Goal: Feedback & Contribution: Contribute content

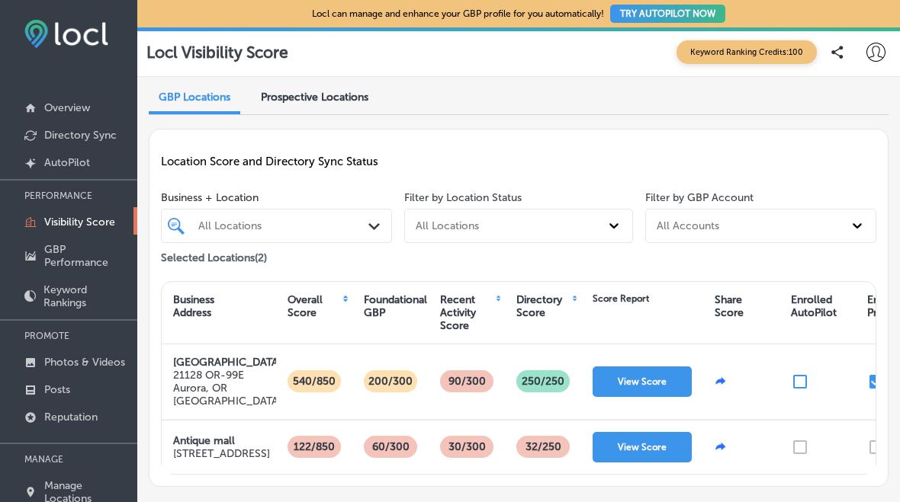
click at [114, 367] on p "Photos & Videos" at bounding box center [84, 362] width 81 height 13
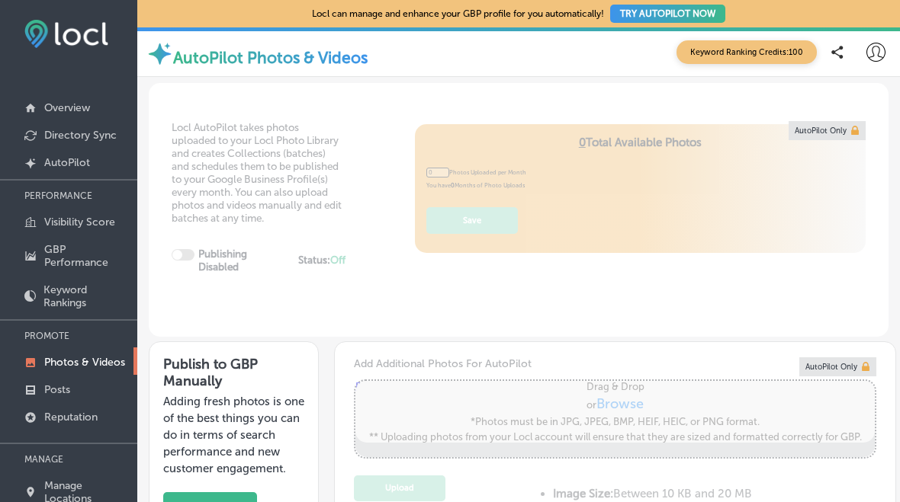
type input "5"
click at [95, 369] on p "Photos & Videos" at bounding box center [84, 362] width 81 height 13
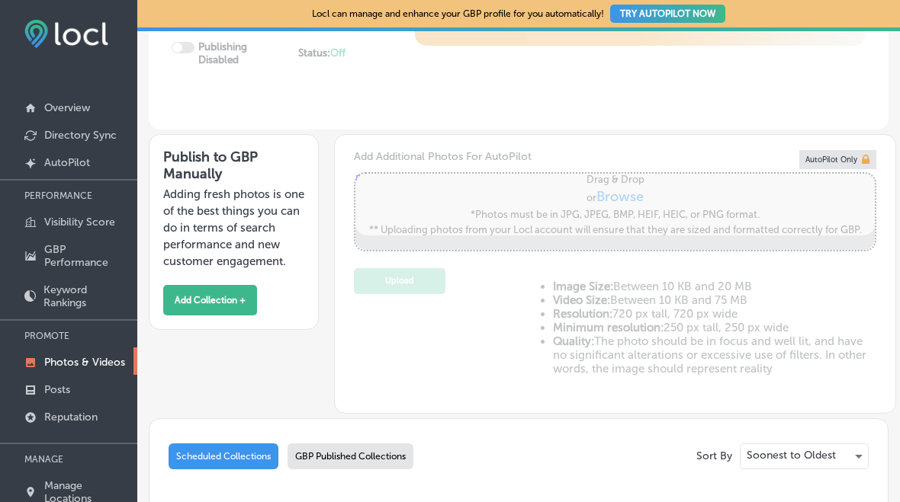
scroll to position [206, 0]
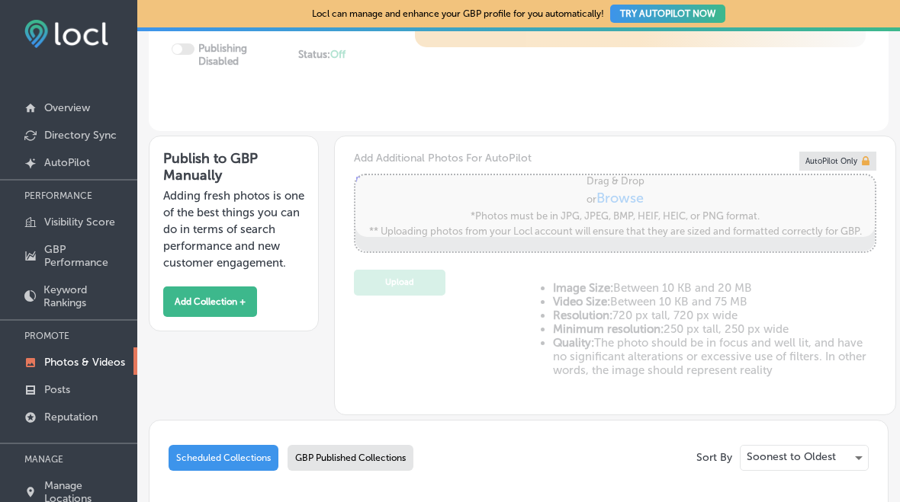
click at [241, 317] on button "Add Collection +" at bounding box center [210, 302] width 94 height 30
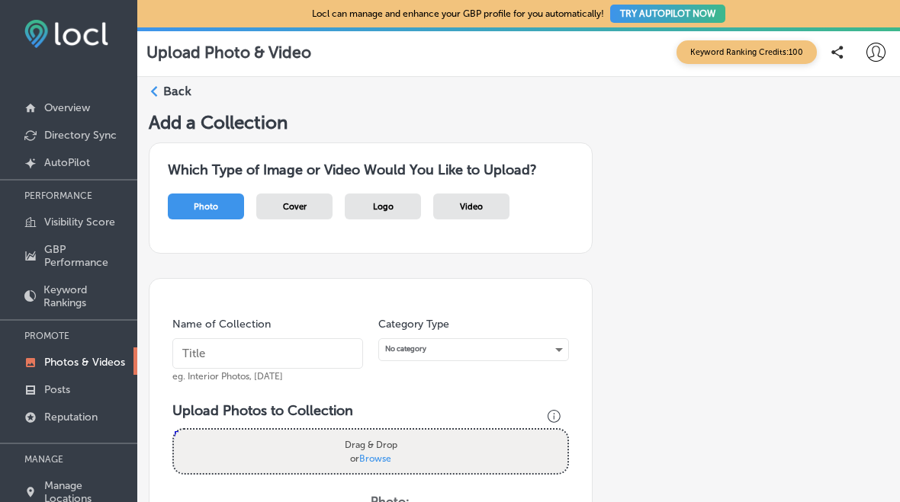
click at [226, 204] on div "Photo" at bounding box center [206, 207] width 76 height 26
click at [399, 457] on label "Drag & Drop or Browse" at bounding box center [371, 451] width 62 height 37
click at [399, 435] on input "Drag & Drop or Browse" at bounding box center [370, 432] width 393 height 5
type input "C:\fakepath\IMG_0993.jpeg"
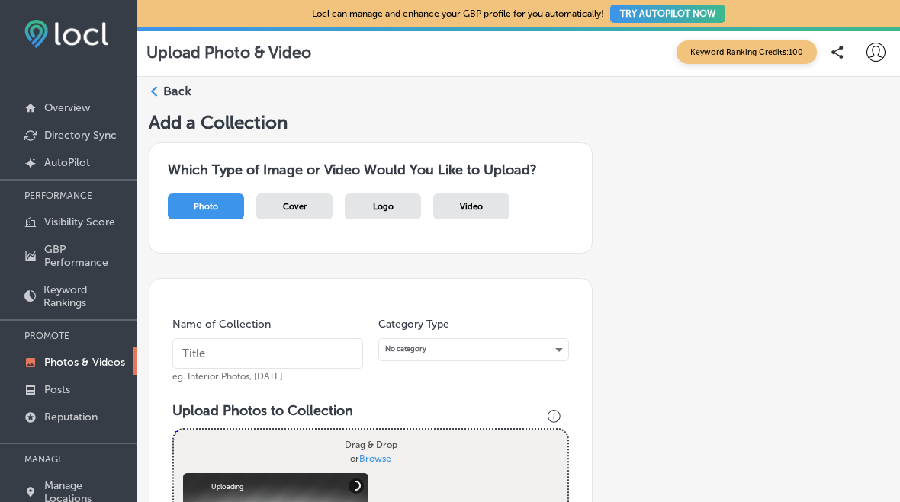
click at [280, 361] on input "text" at bounding box center [267, 353] width 191 height 30
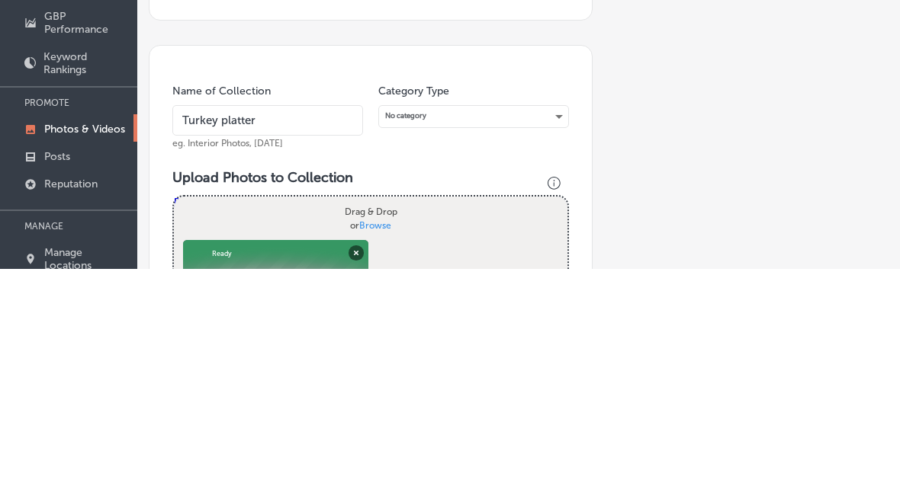
type input "Turkey platter"
click at [552, 339] on div "No category" at bounding box center [473, 349] width 189 height 21
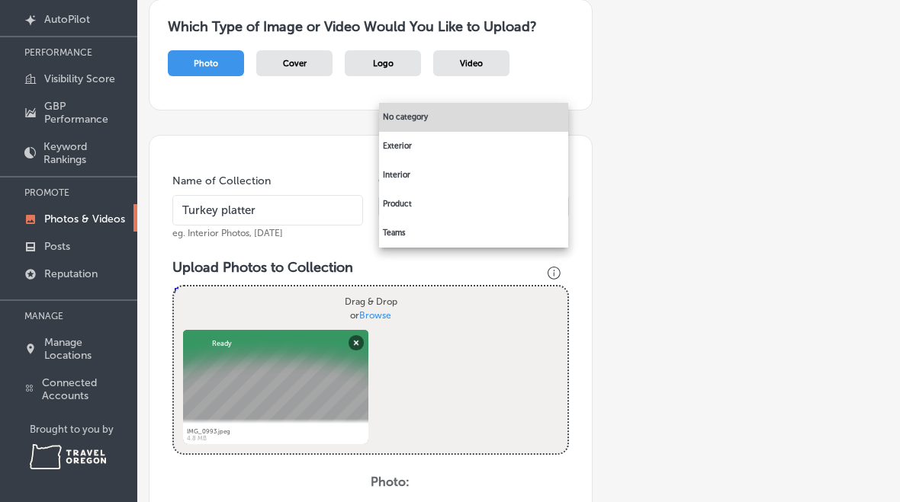
click at [425, 176] on li "Interior" at bounding box center [473, 175] width 189 height 29
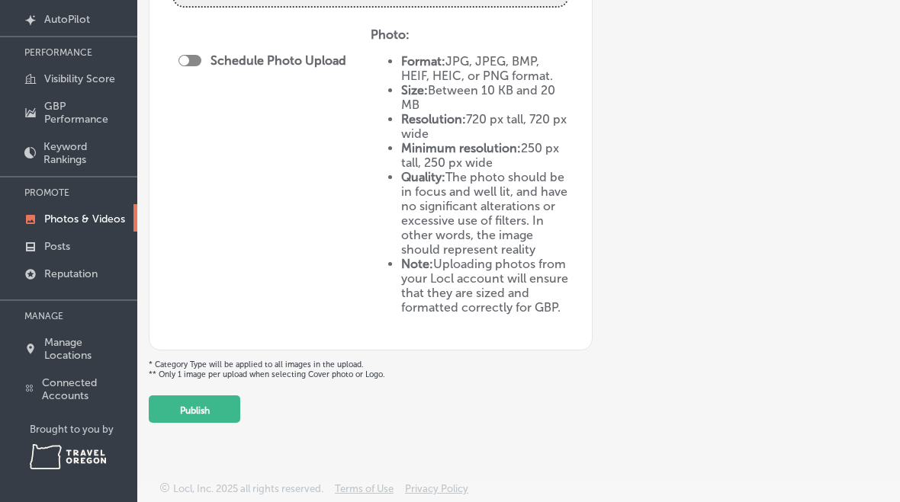
click at [219, 401] on button "Publish" at bounding box center [194, 409] width 91 height 27
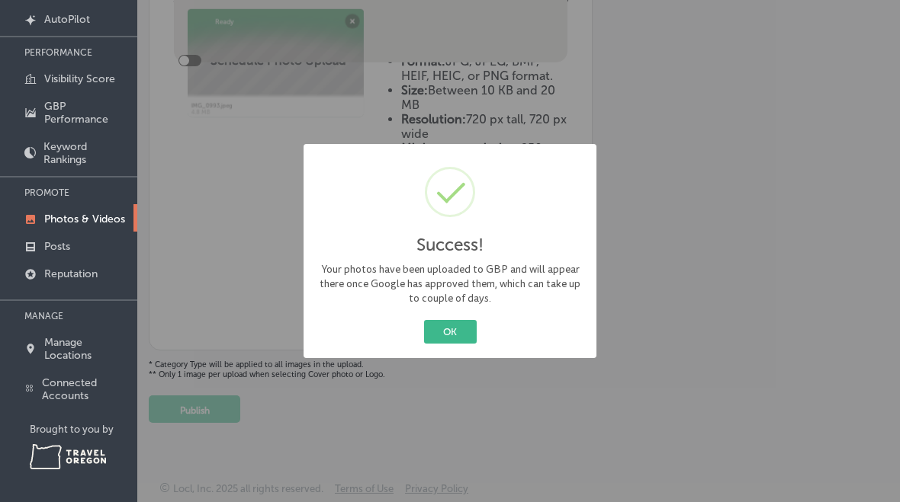
scroll to position [329, 0]
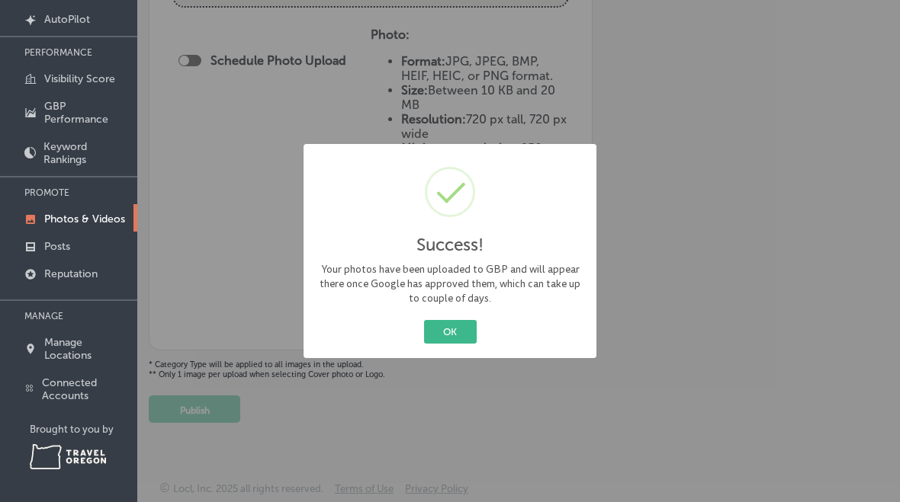
click at [463, 341] on button "OK" at bounding box center [450, 332] width 53 height 24
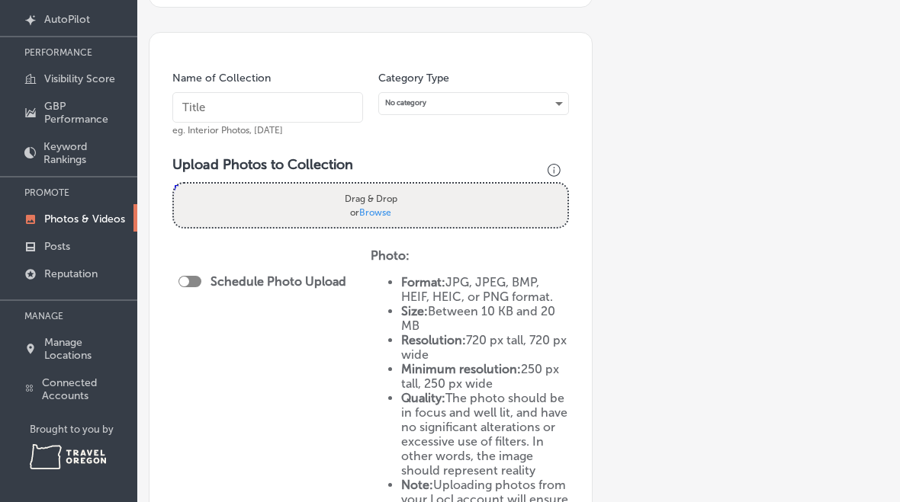
scroll to position [98, 0]
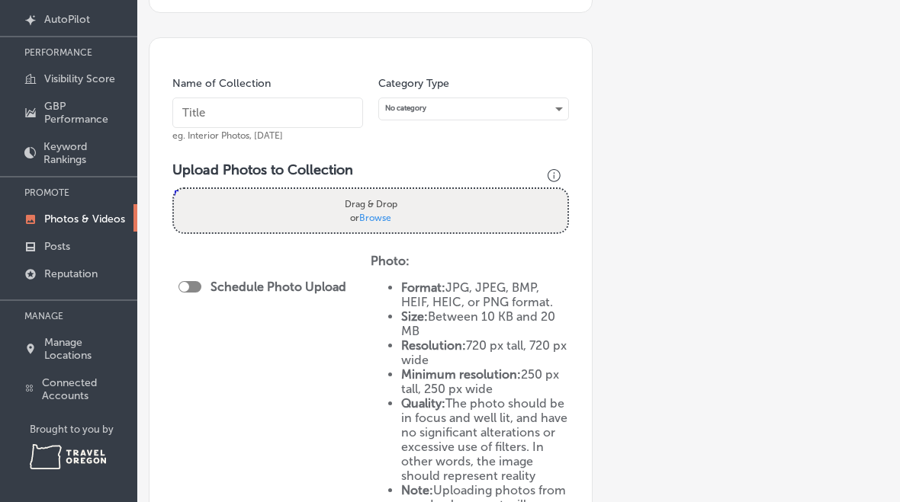
click at [383, 212] on span "Browse" at bounding box center [375, 217] width 32 height 11
click at [383, 194] on input "Drag & Drop or Browse" at bounding box center [370, 191] width 393 height 5
type input "C:\fakepath\IMG_0982.jpeg"
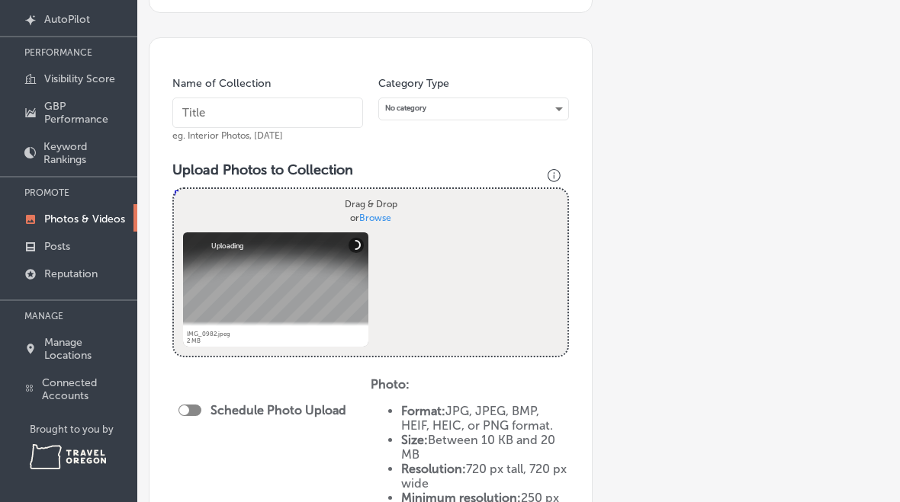
click at [252, 101] on input "text" at bounding box center [267, 113] width 191 height 30
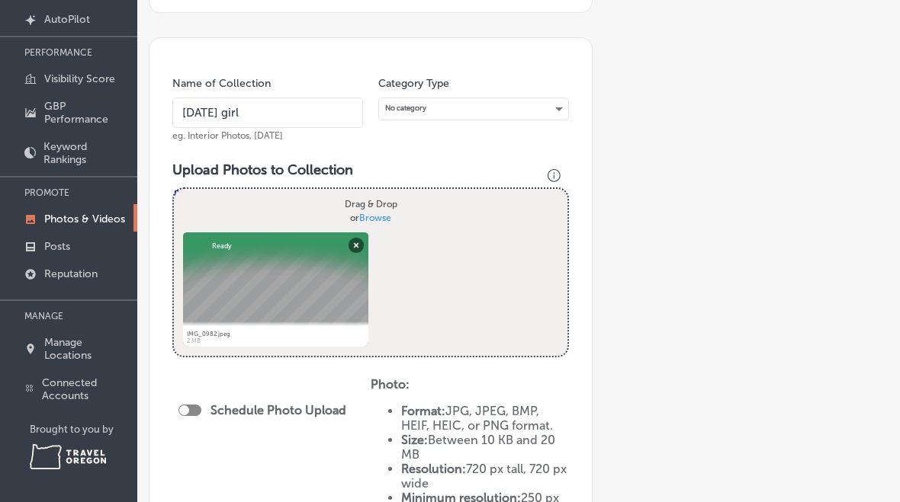
type input "[DATE] girl"
click at [547, 98] on div "No category" at bounding box center [473, 108] width 189 height 21
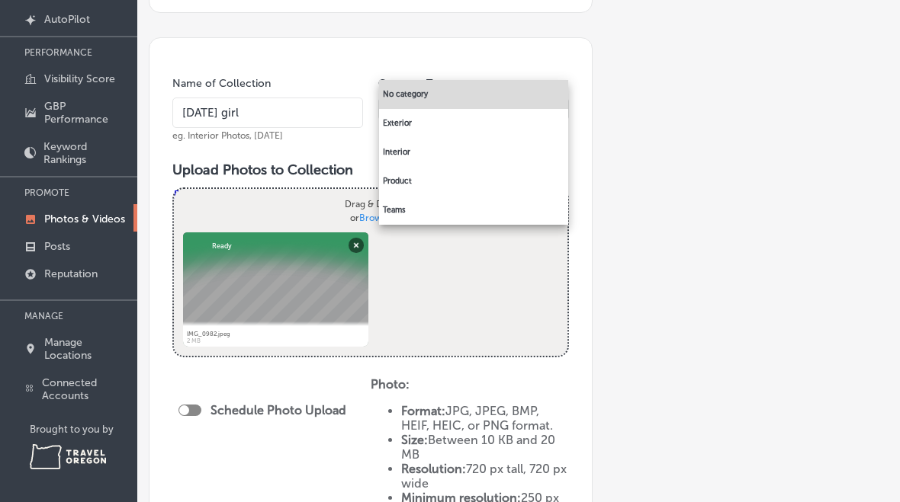
click at [420, 124] on li "Exterior" at bounding box center [473, 123] width 189 height 29
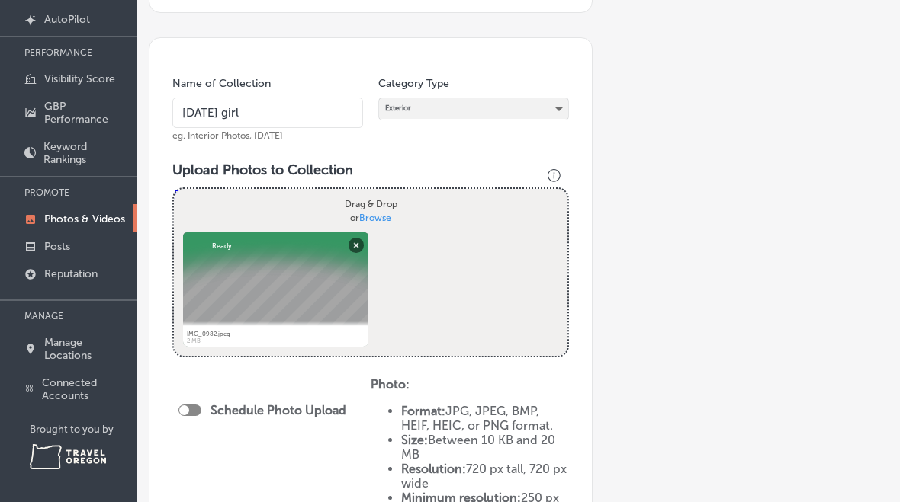
click at [566, 98] on div "Exterior" at bounding box center [473, 108] width 189 height 21
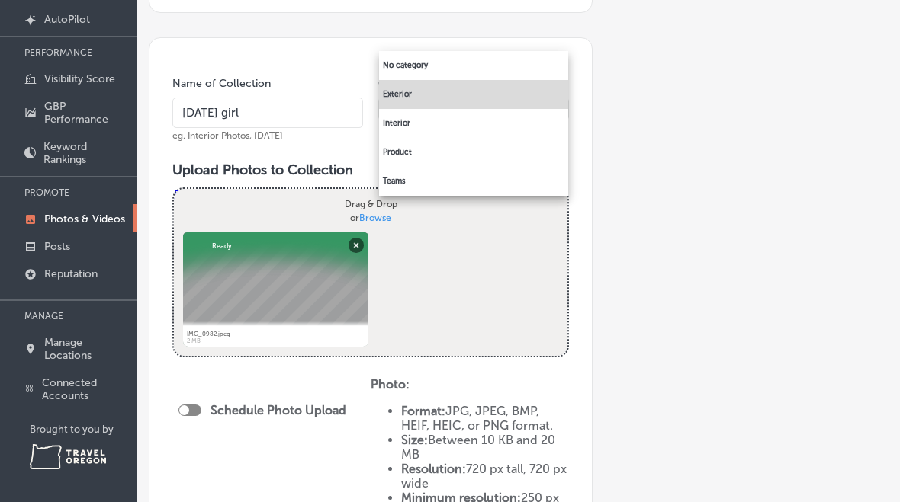
click at [430, 130] on li "Interior" at bounding box center [473, 123] width 189 height 29
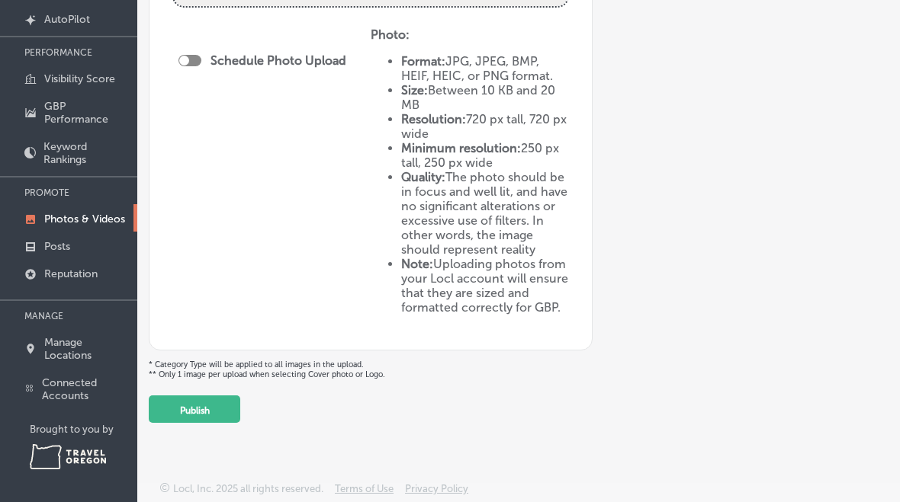
click at [220, 407] on button "Publish" at bounding box center [194, 409] width 91 height 27
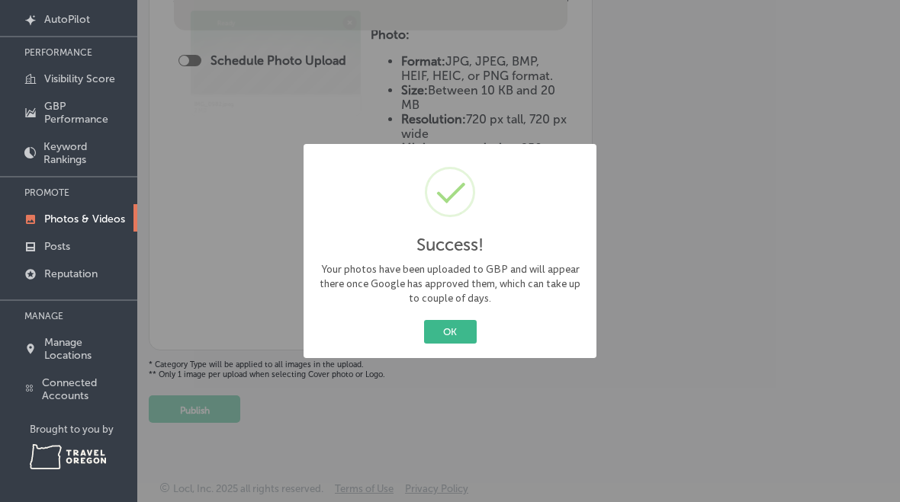
scroll to position [329, 0]
click at [463, 326] on button "OK" at bounding box center [450, 332] width 53 height 24
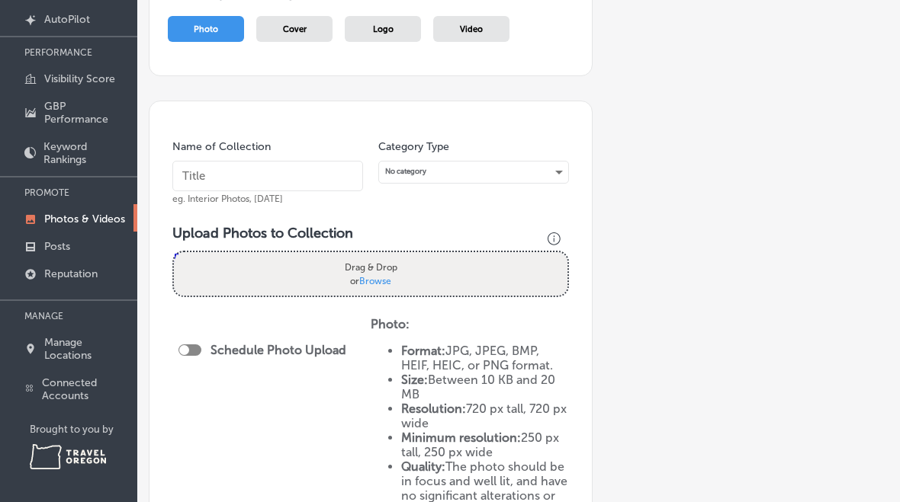
scroll to position [33, 0]
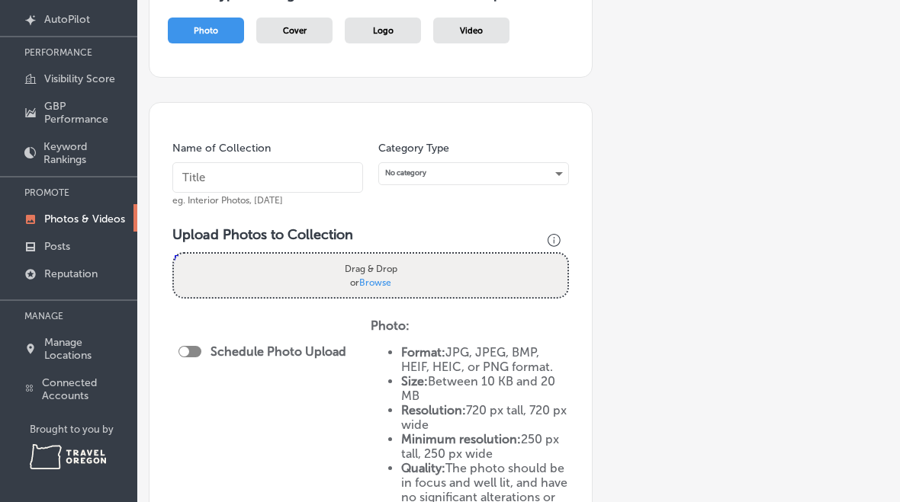
click at [393, 263] on label "Drag & Drop or Browse" at bounding box center [371, 275] width 62 height 37
click at [393, 258] on input "Drag & Drop or Browse" at bounding box center [370, 256] width 393 height 5
type input "C:\fakepath\IMG_0983.jpeg"
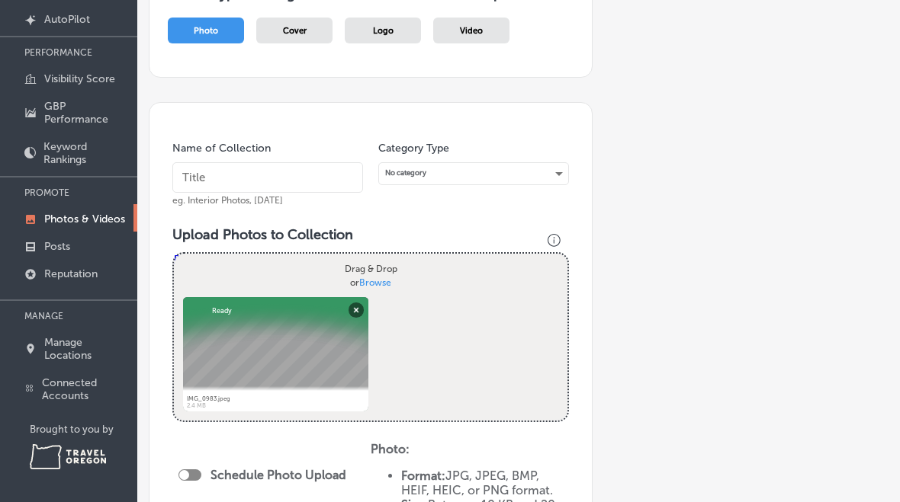
click at [287, 162] on input "text" at bounding box center [267, 177] width 191 height 30
type input "Chalkware"
click at [544, 163] on div "No category" at bounding box center [473, 173] width 189 height 21
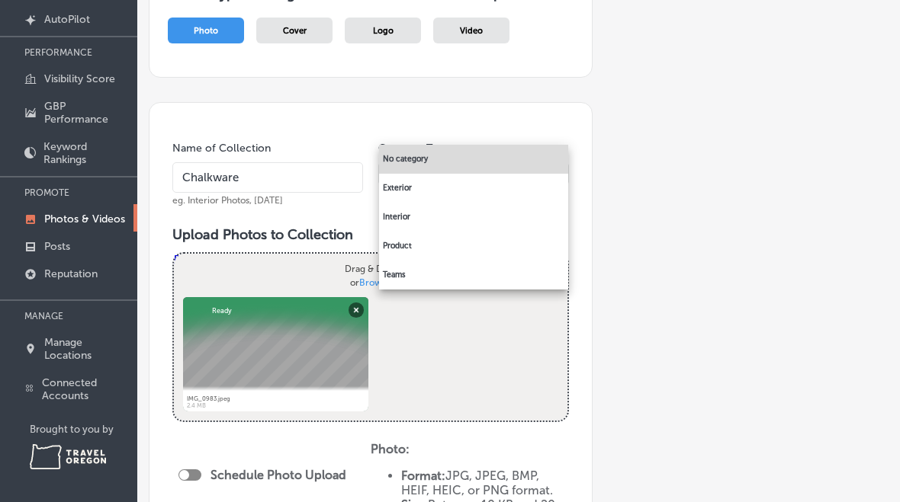
click at [419, 220] on li "Interior" at bounding box center [473, 217] width 189 height 29
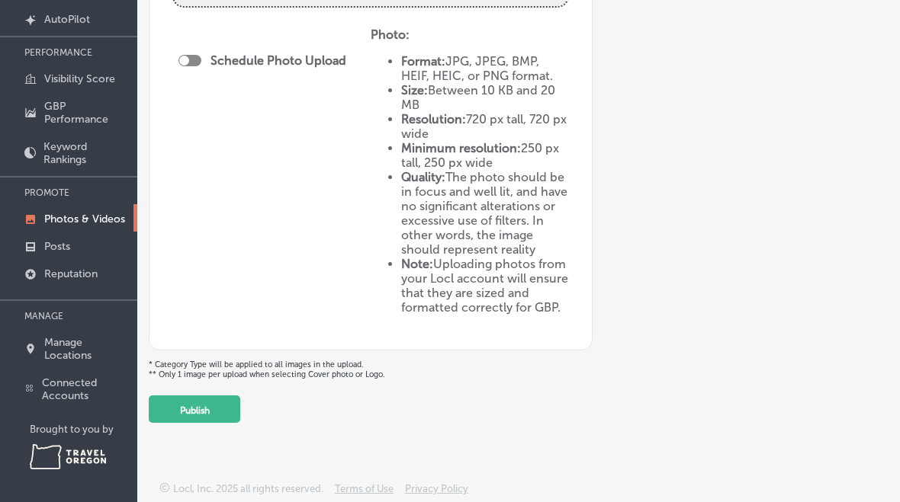
click at [219, 408] on button "Publish" at bounding box center [194, 409] width 91 height 27
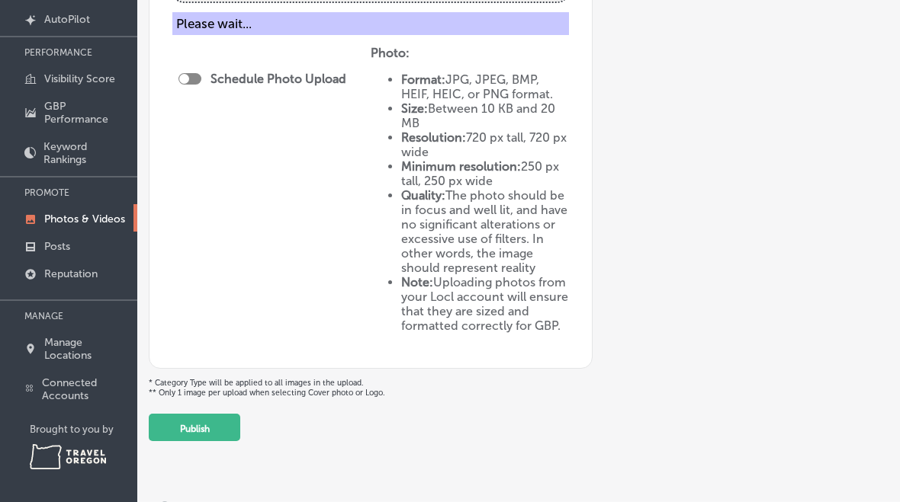
scroll to position [329, 0]
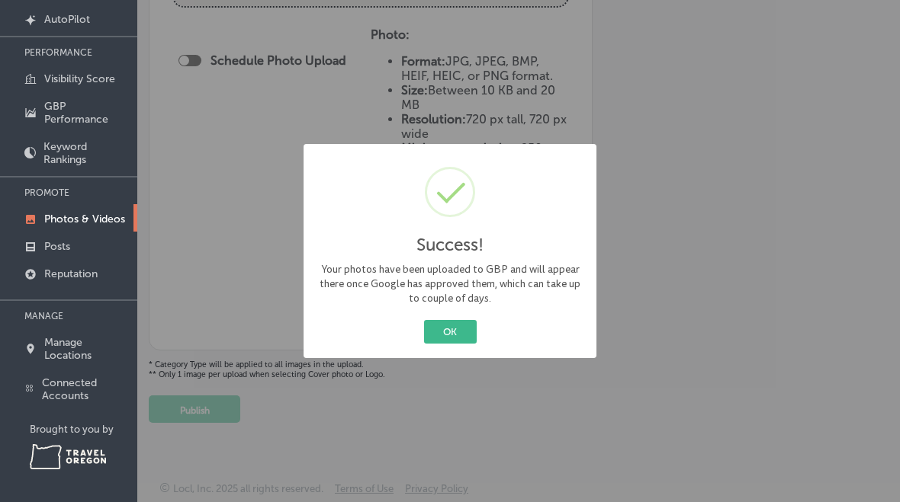
click at [438, 342] on button "OK" at bounding box center [450, 332] width 53 height 24
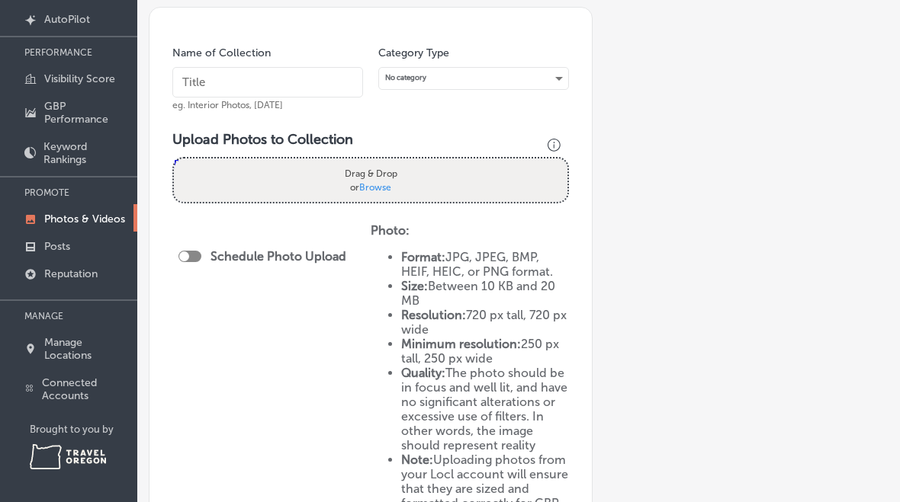
scroll to position [117, 0]
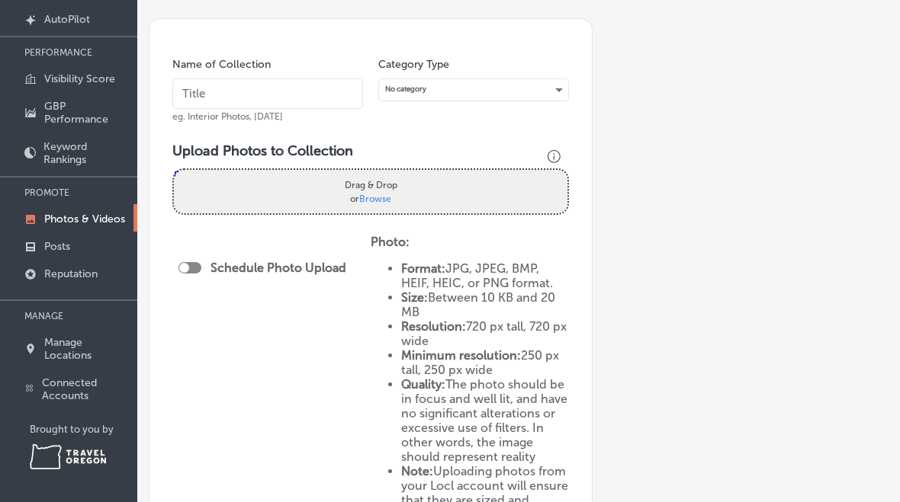
click at [373, 193] on span "Browse" at bounding box center [375, 198] width 32 height 11
click at [373, 175] on input "Drag & Drop or Browse" at bounding box center [370, 172] width 393 height 5
type input "C:\fakepath\IMG_0954.jpeg"
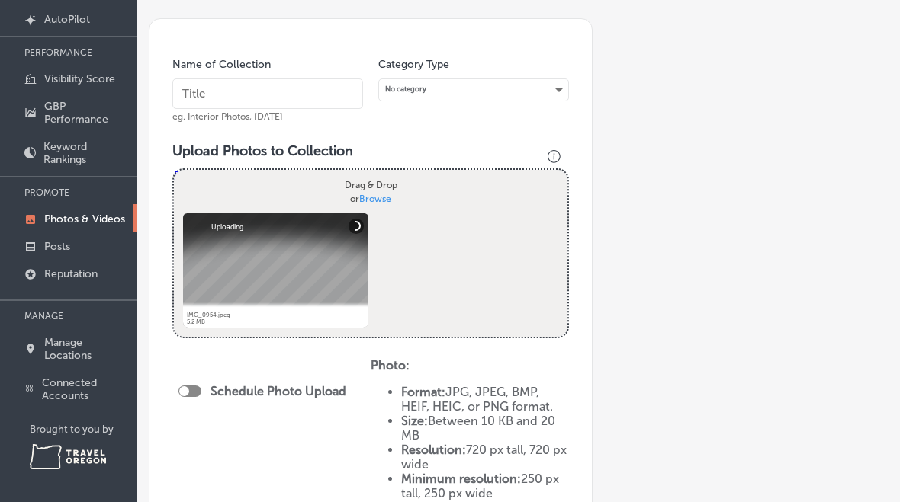
click at [265, 79] on input "text" at bounding box center [267, 94] width 191 height 30
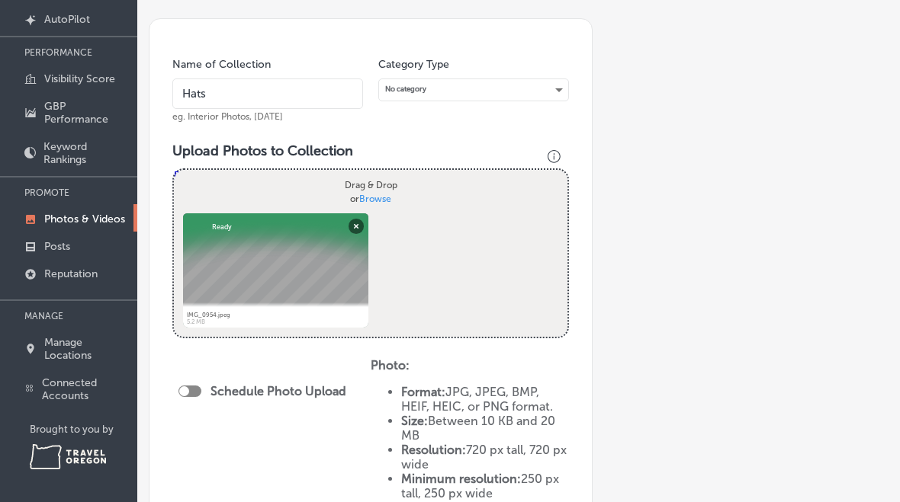
type input "Hats"
click at [560, 79] on div "No category" at bounding box center [473, 89] width 189 height 21
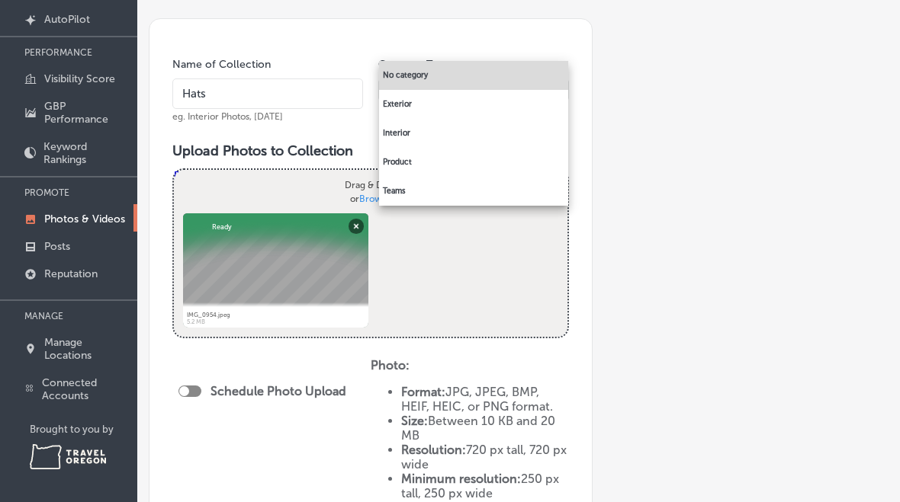
click at [419, 136] on li "Interior" at bounding box center [473, 133] width 189 height 29
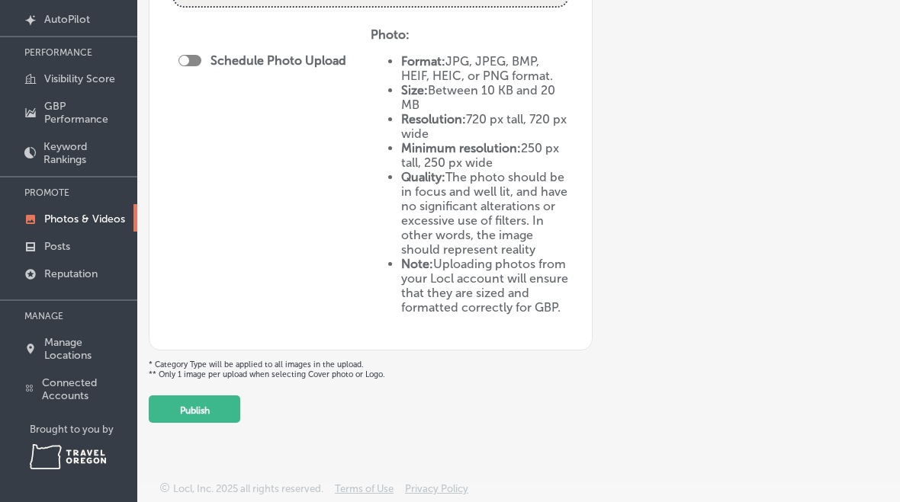
click at [222, 414] on button "Publish" at bounding box center [194, 409] width 91 height 27
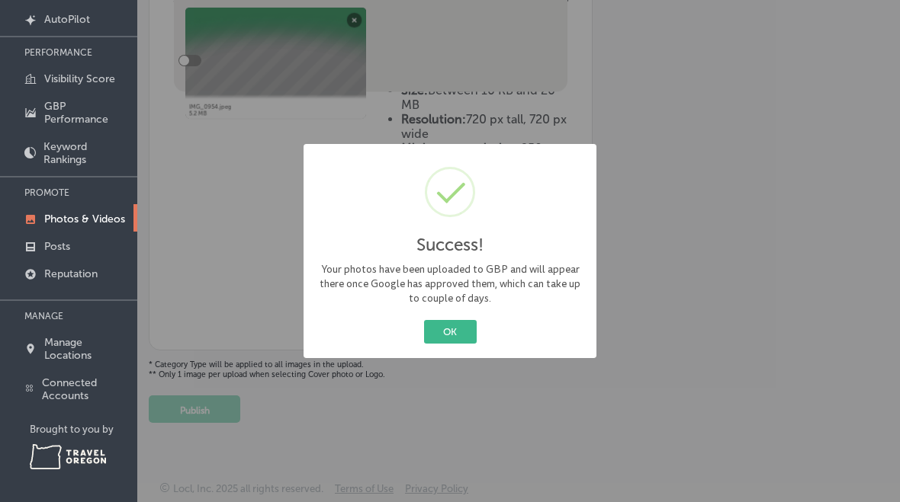
scroll to position [329, 0]
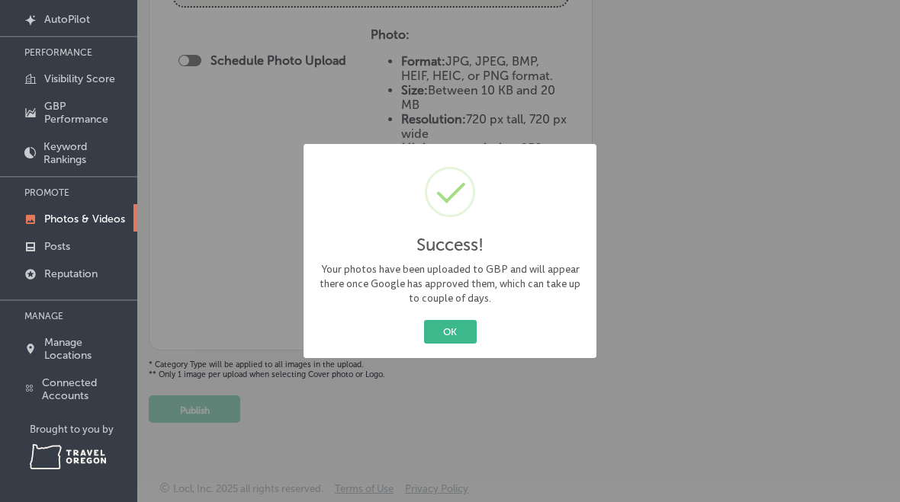
click at [458, 329] on button "OK" at bounding box center [450, 332] width 53 height 24
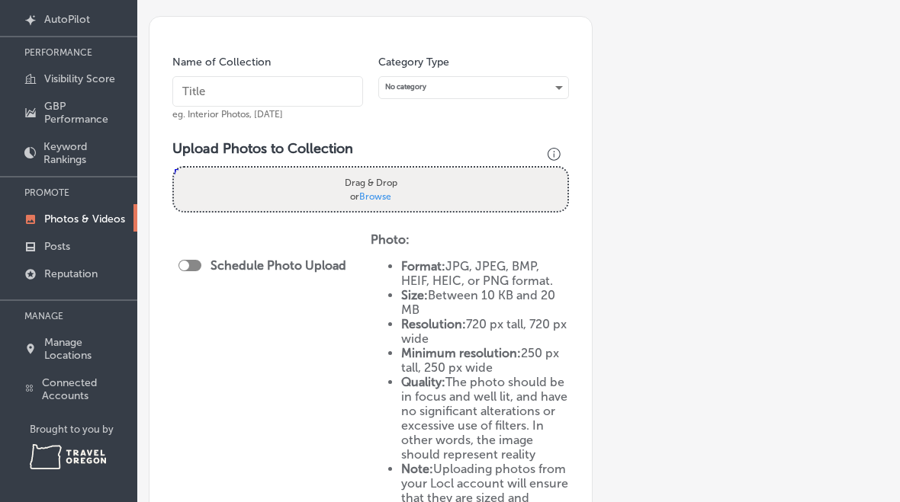
scroll to position [91, 0]
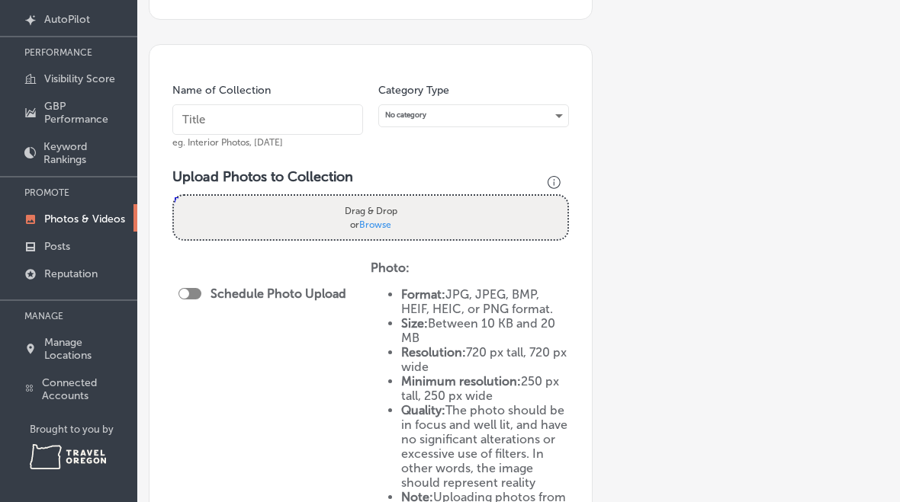
click at [402, 199] on label "Drag & Drop or Browse" at bounding box center [371, 217] width 62 height 37
click at [402, 196] on input "Drag & Drop or Browse" at bounding box center [370, 198] width 393 height 5
type input "C:\fakepath\IMG_0907.jpeg"
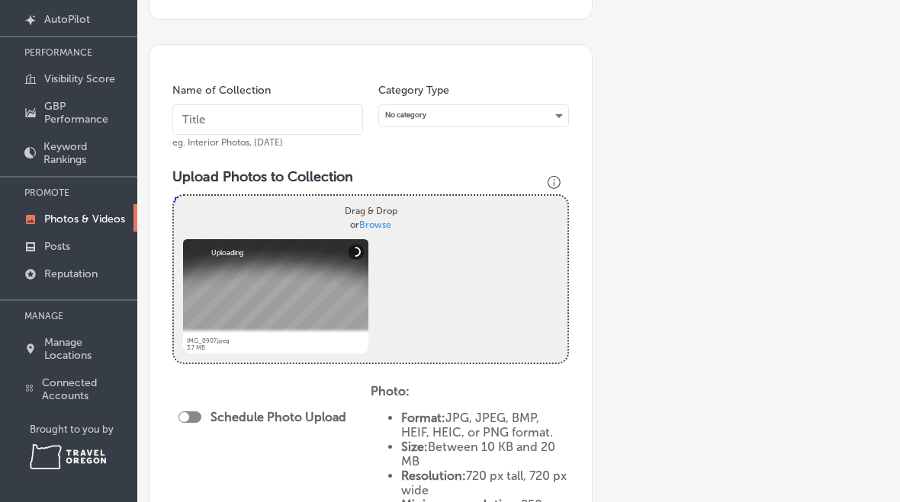
click at [258, 104] on input "text" at bounding box center [267, 119] width 191 height 30
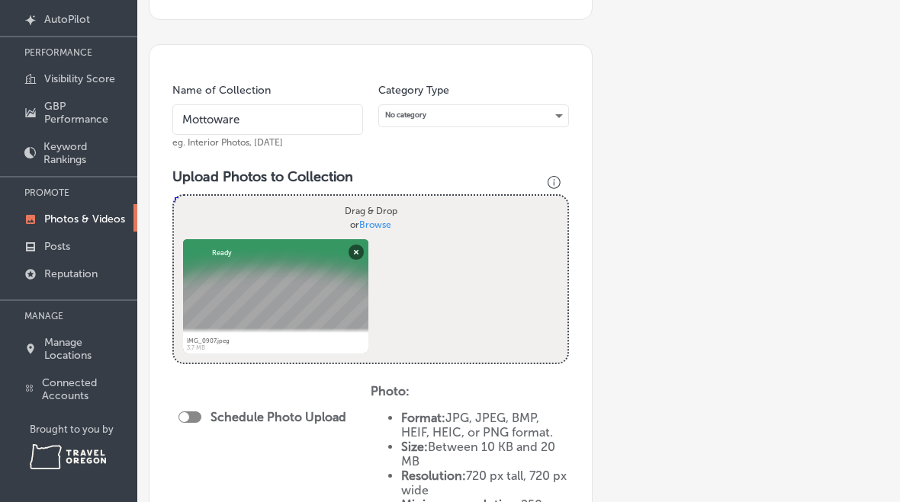
type input "Mottoware"
click at [537, 105] on div "No category" at bounding box center [473, 115] width 189 height 21
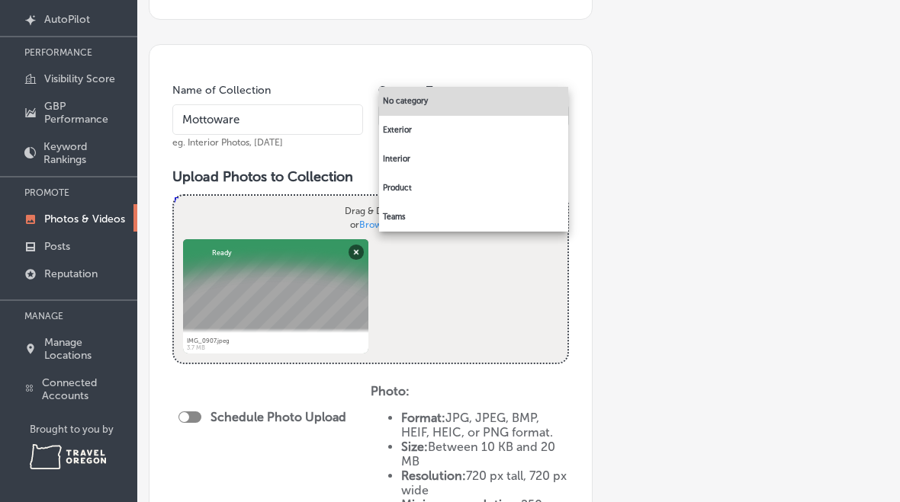
click at [413, 163] on li "Interior" at bounding box center [473, 159] width 189 height 29
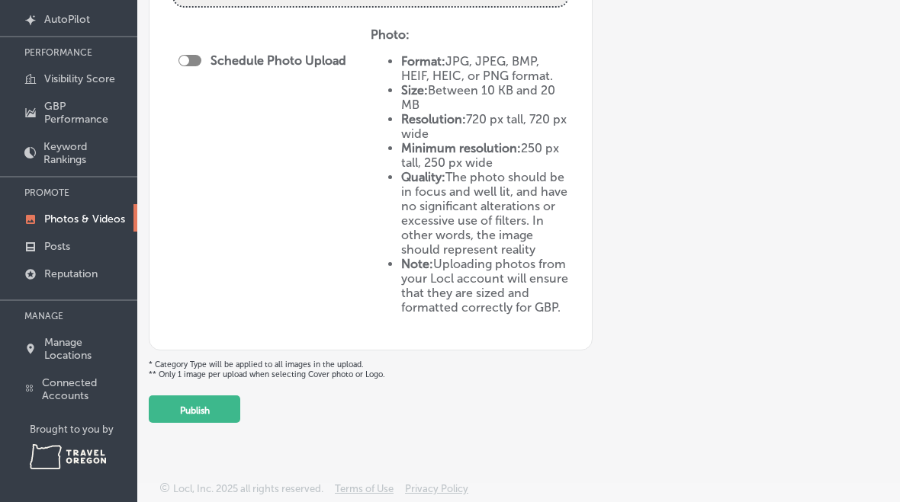
click at [209, 412] on button "Publish" at bounding box center [194, 409] width 91 height 27
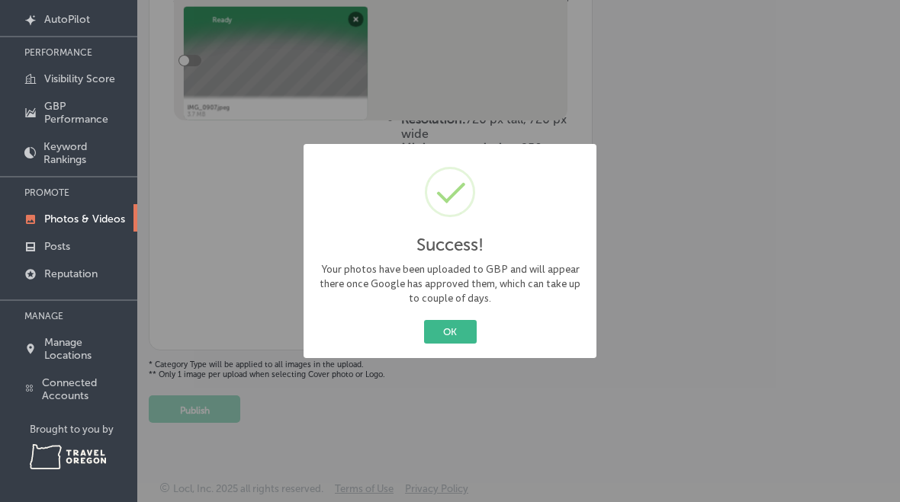
scroll to position [329, 0]
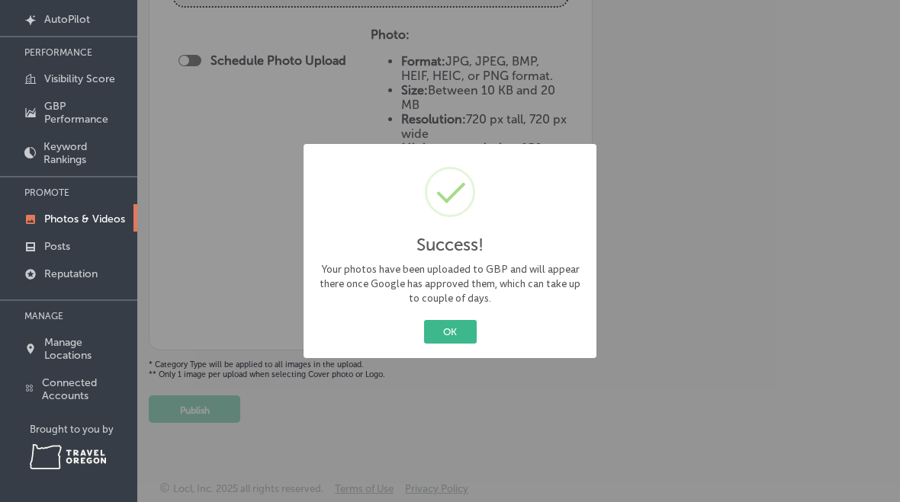
click at [460, 332] on button "OK" at bounding box center [450, 332] width 53 height 24
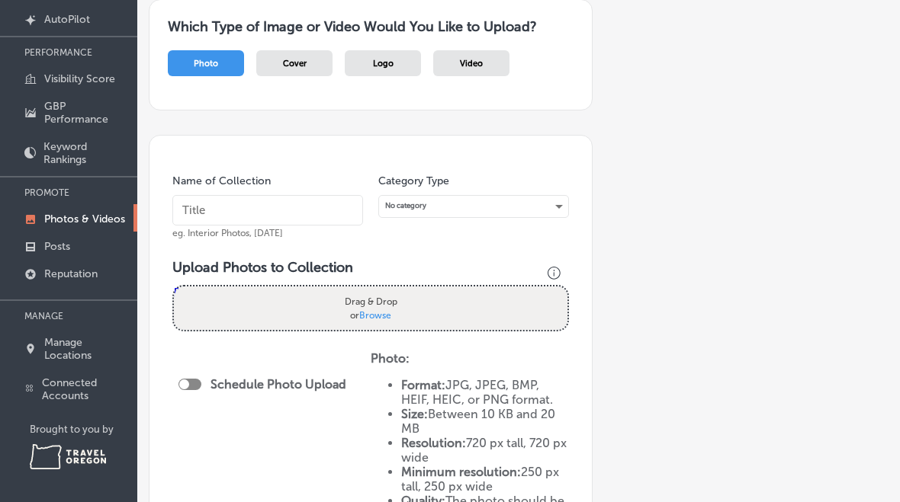
scroll to position [0, 0]
click at [401, 293] on label "Drag & Drop or Browse" at bounding box center [371, 308] width 62 height 37
click at [401, 291] on input "Drag & Drop or Browse" at bounding box center [370, 289] width 393 height 5
type input "C:\fakepath\IMG_0871.jpeg"
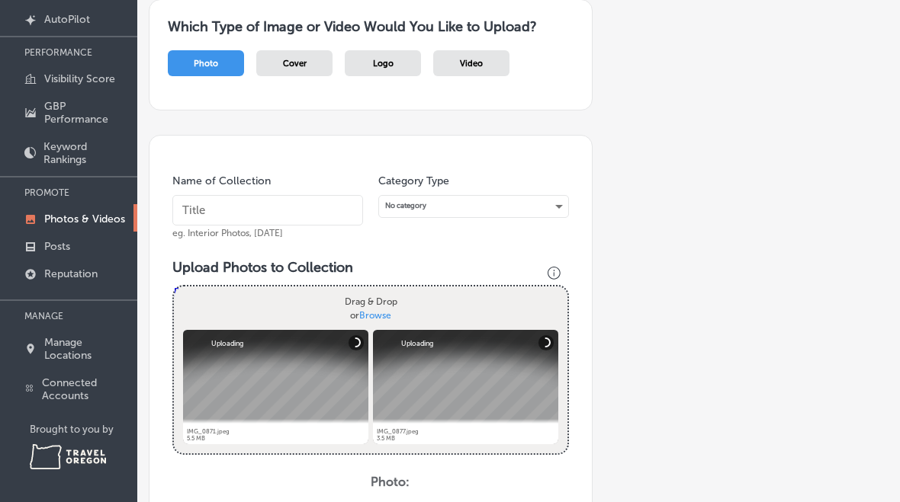
click at [267, 200] on input "text" at bounding box center [267, 210] width 191 height 30
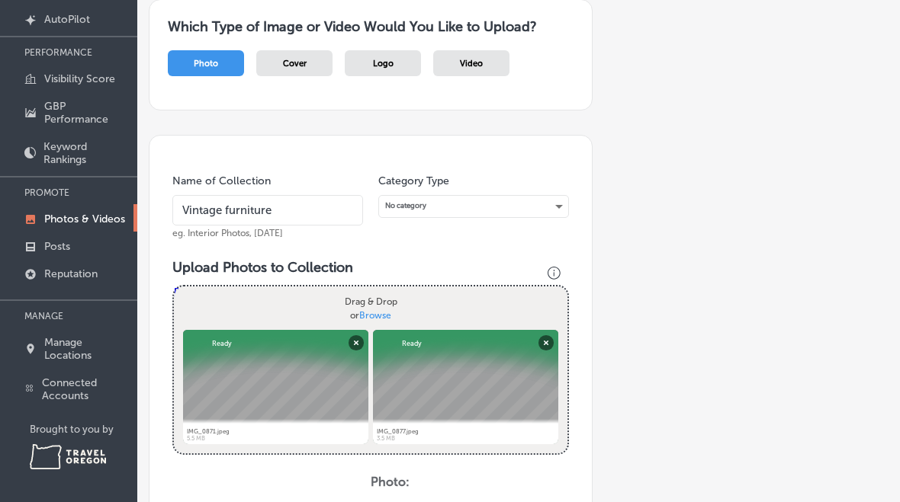
type input "Vintage furniture"
click at [563, 196] on div "No category" at bounding box center [473, 206] width 189 height 21
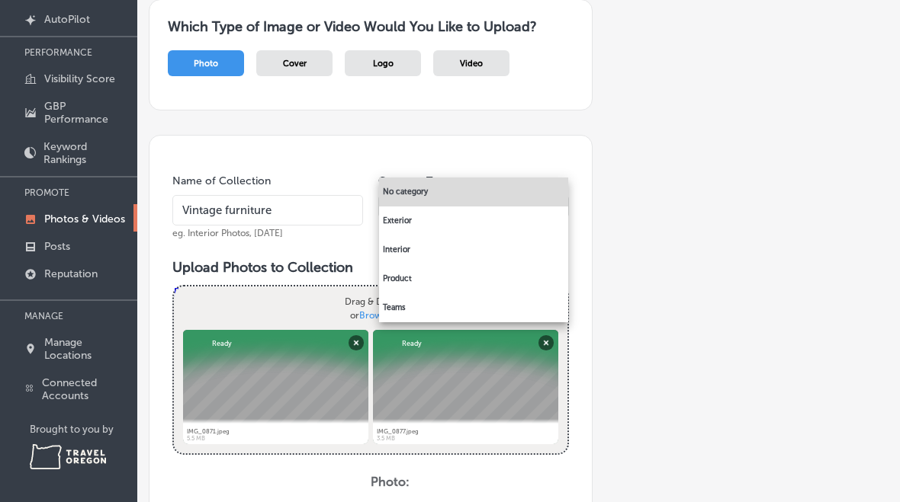
click at [411, 250] on li "Interior" at bounding box center [473, 250] width 189 height 29
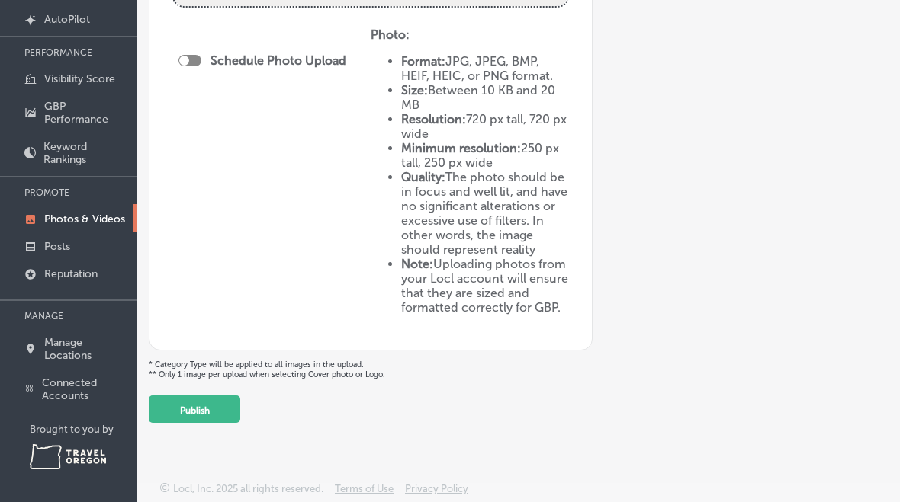
click at [211, 412] on button "Publish" at bounding box center [194, 409] width 91 height 27
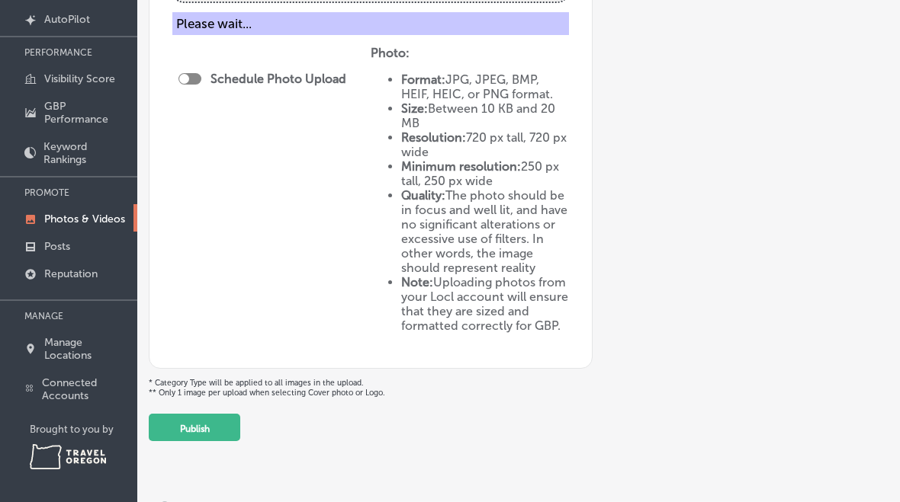
scroll to position [329, 0]
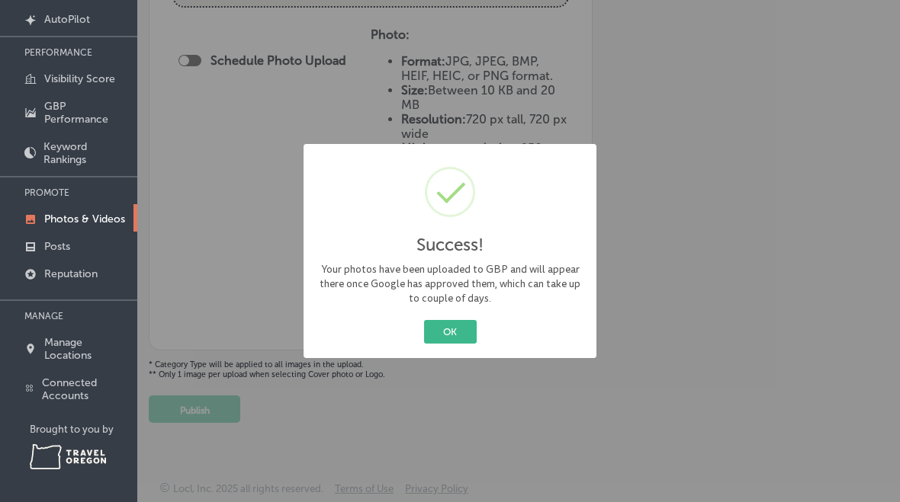
click at [455, 338] on button "OK" at bounding box center [450, 332] width 53 height 24
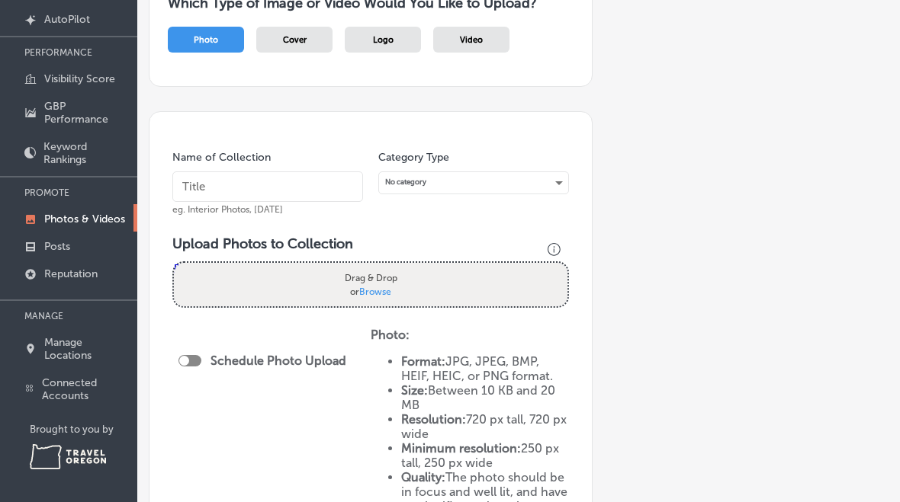
scroll to position [8, 0]
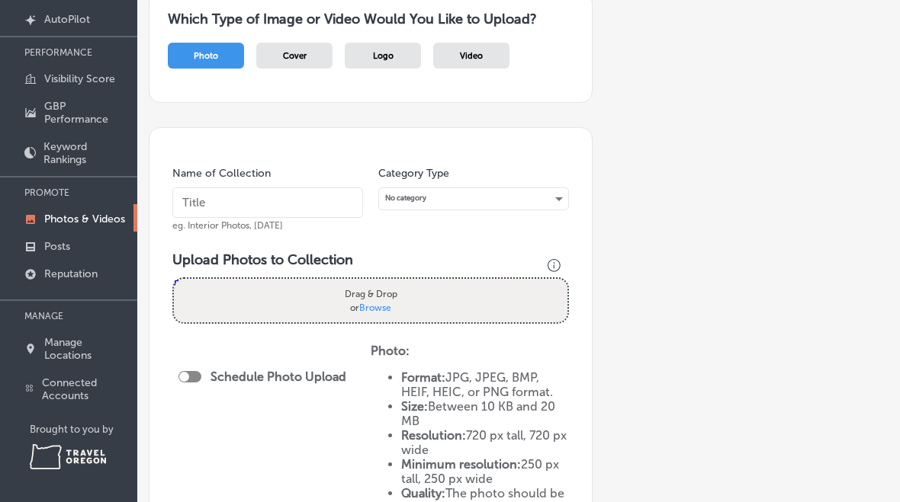
click at [399, 285] on label "Drag & Drop or Browse" at bounding box center [371, 300] width 62 height 37
click at [399, 284] on input "Drag & Drop or Browse" at bounding box center [370, 281] width 393 height 5
type input "C:\fakepath\IMG_0961.jpeg"
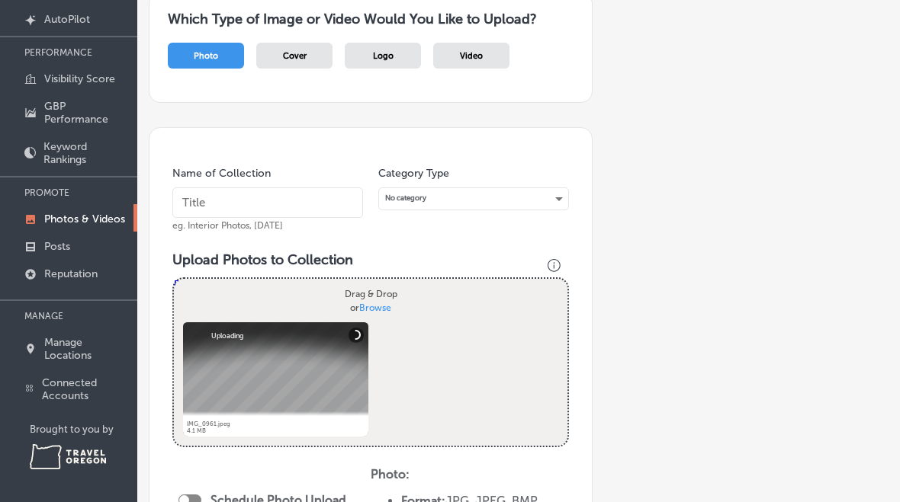
click at [268, 199] on input "text" at bounding box center [267, 203] width 191 height 30
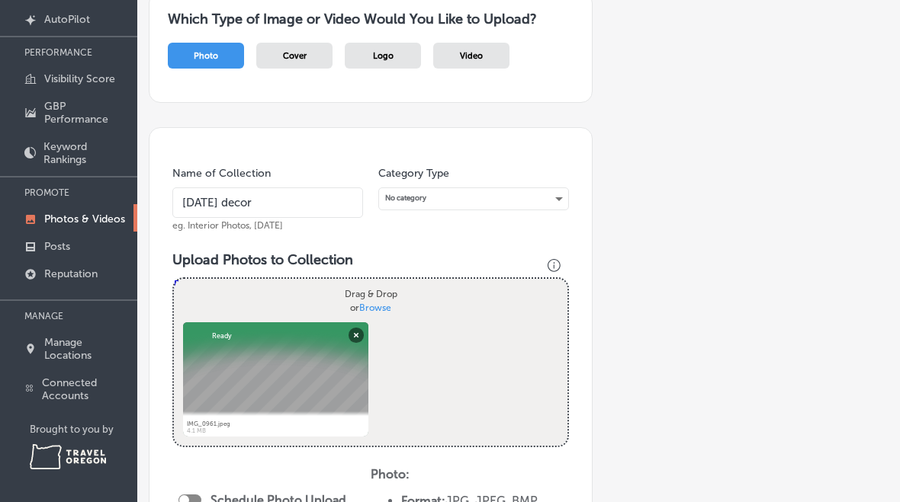
type input "[DATE] decor"
click at [556, 188] on div "No category" at bounding box center [473, 198] width 189 height 21
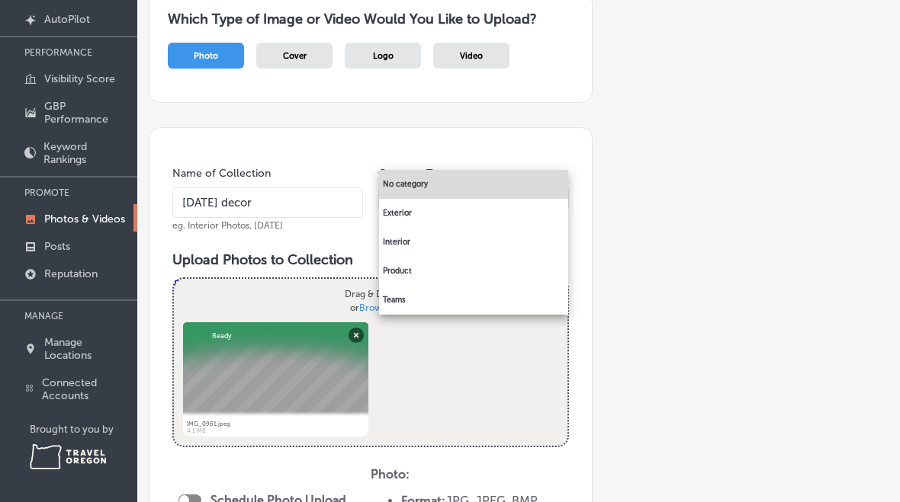
click at [419, 243] on li "Interior" at bounding box center [473, 242] width 189 height 29
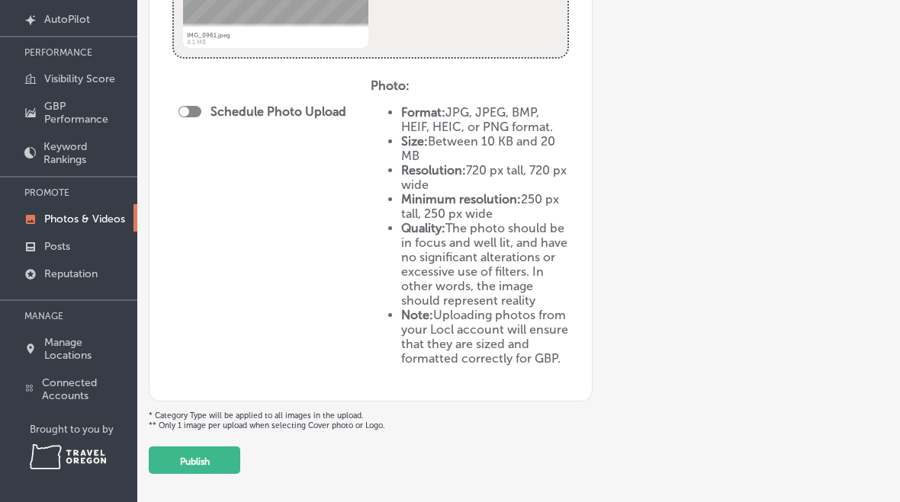
click at [217, 462] on button "Publish" at bounding box center [194, 460] width 91 height 27
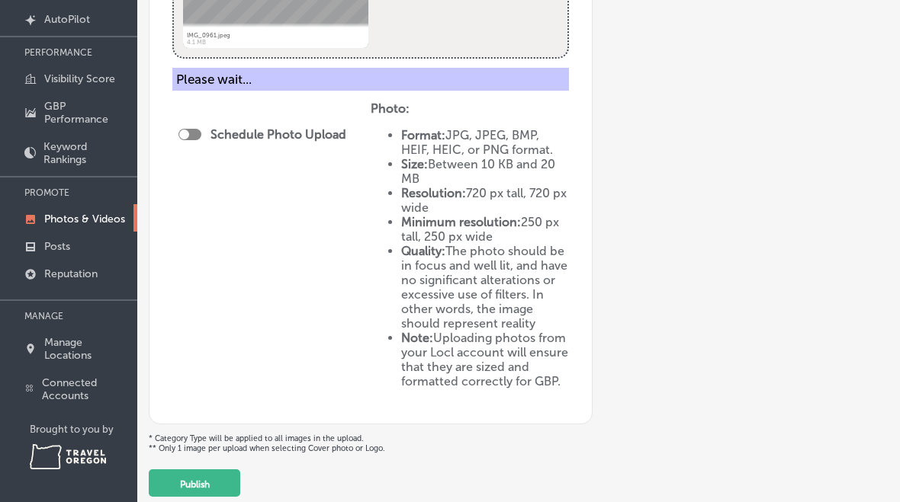
scroll to position [329, 0]
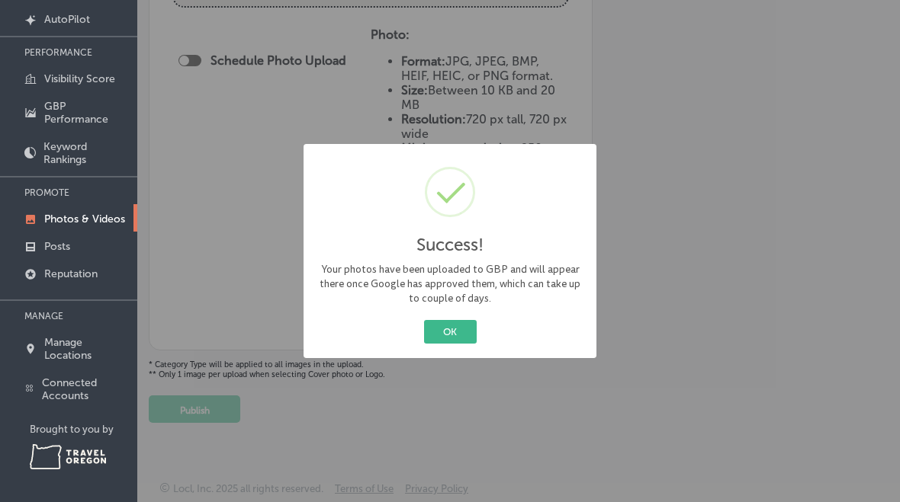
click at [463, 333] on button "OK" at bounding box center [450, 332] width 53 height 24
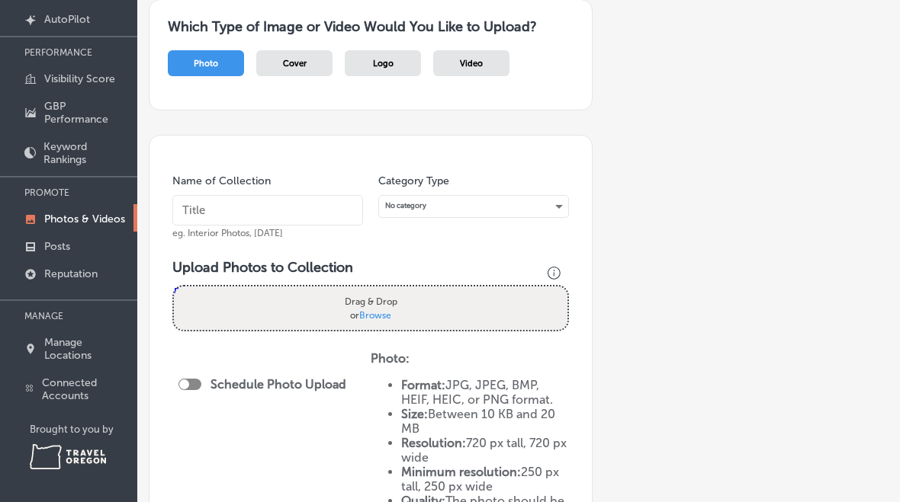
scroll to position [0, 0]
click at [385, 290] on label "Drag & Drop or Browse" at bounding box center [371, 308] width 62 height 37
click at [385, 290] on input "Drag & Drop or Browse" at bounding box center [370, 289] width 393 height 5
type input "C:\fakepath\IMG_0964.jpeg"
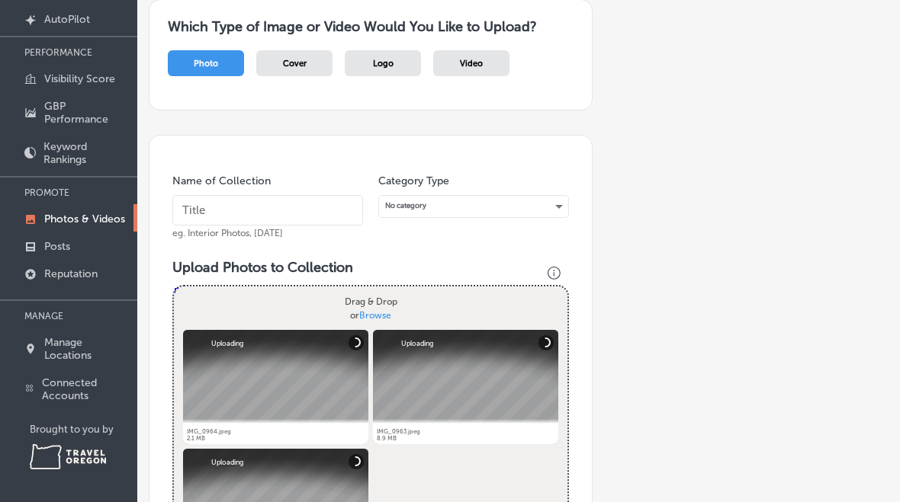
click at [274, 195] on input "text" at bounding box center [267, 210] width 191 height 30
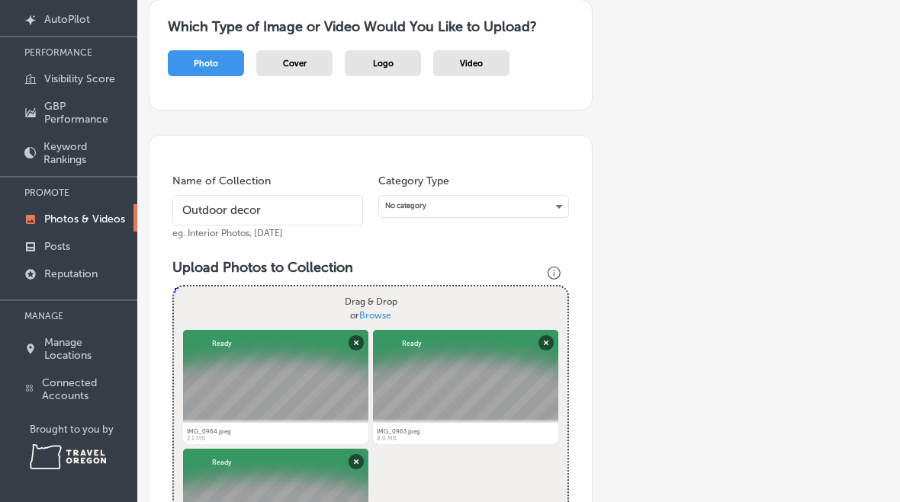
type input "Outdoor decor"
click at [566, 196] on div "No category" at bounding box center [473, 206] width 189 height 21
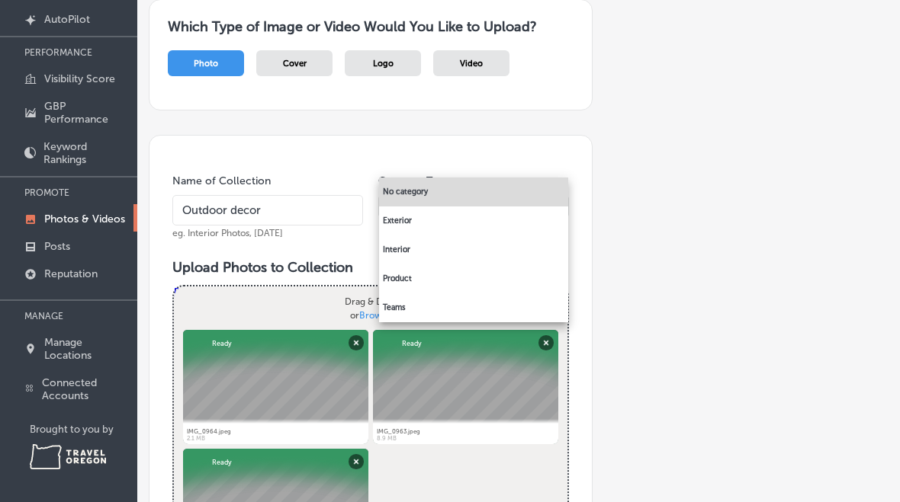
click at [422, 220] on li "Exterior" at bounding box center [473, 221] width 189 height 29
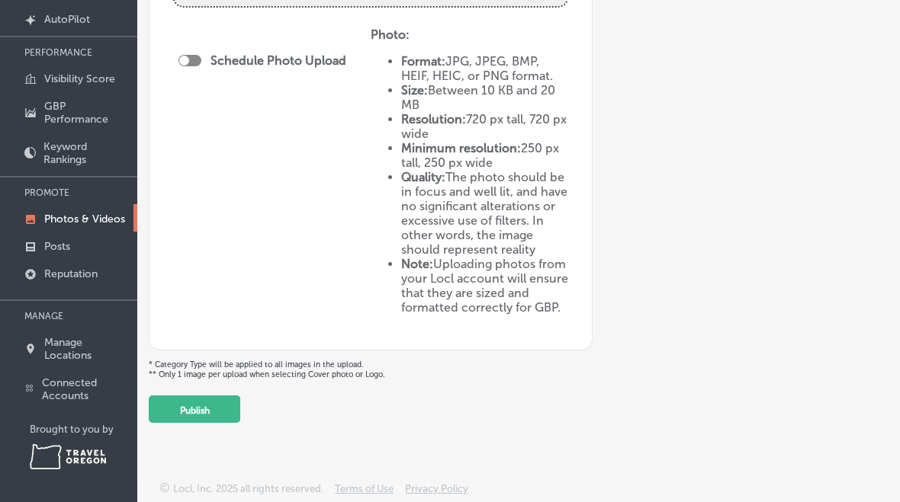
click at [221, 409] on button "Publish" at bounding box center [194, 409] width 91 height 27
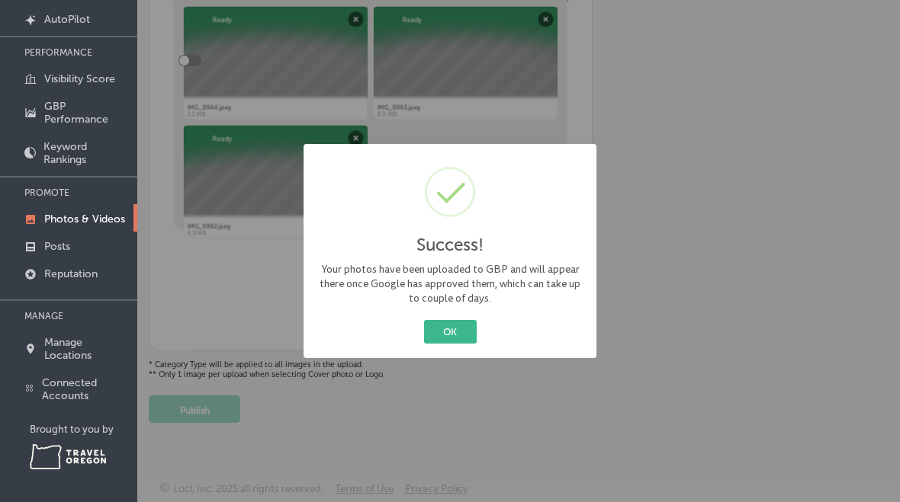
scroll to position [329, 0]
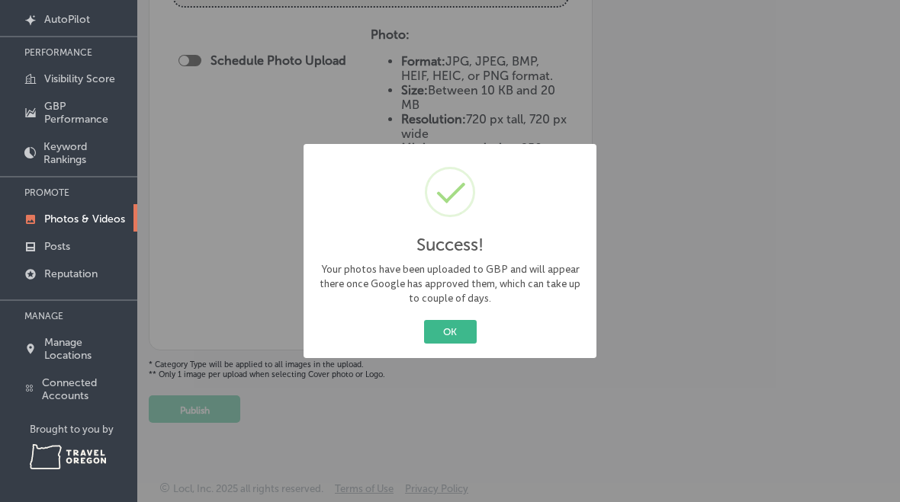
click at [461, 338] on button "OK" at bounding box center [450, 332] width 53 height 24
